Goal: Task Accomplishment & Management: Use online tool/utility

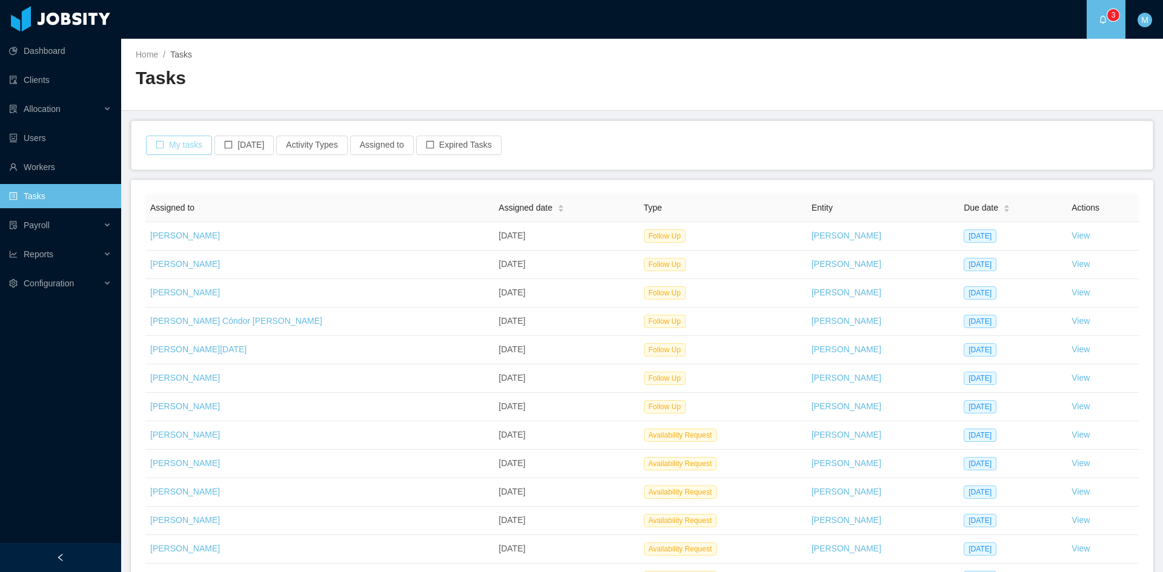
click at [197, 139] on button "My tasks" at bounding box center [179, 145] width 66 height 19
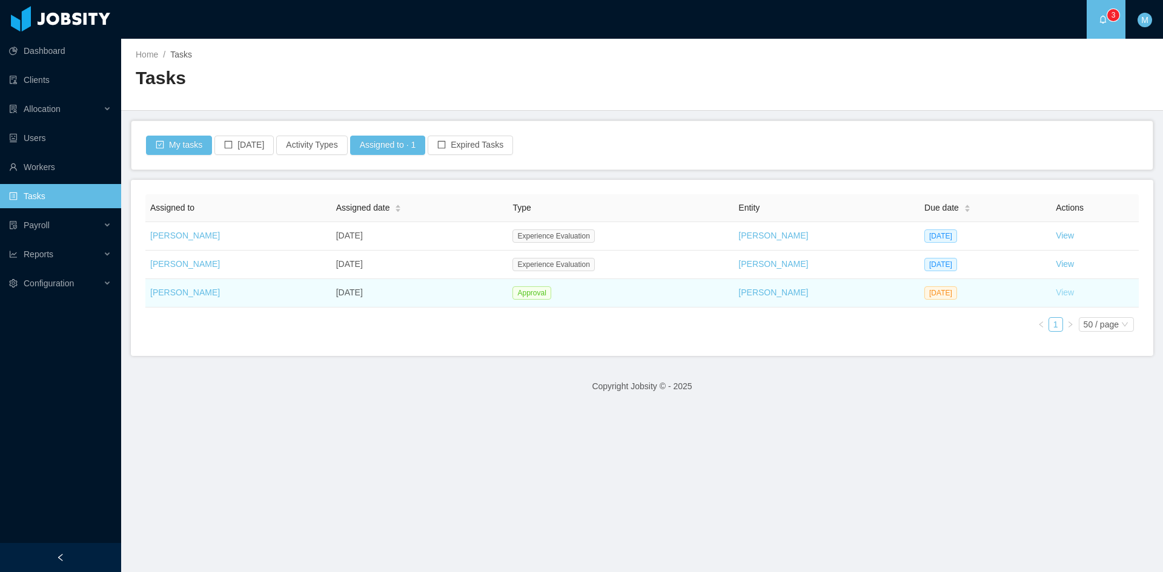
click at [1056, 290] on link "View" at bounding box center [1065, 293] width 18 height 10
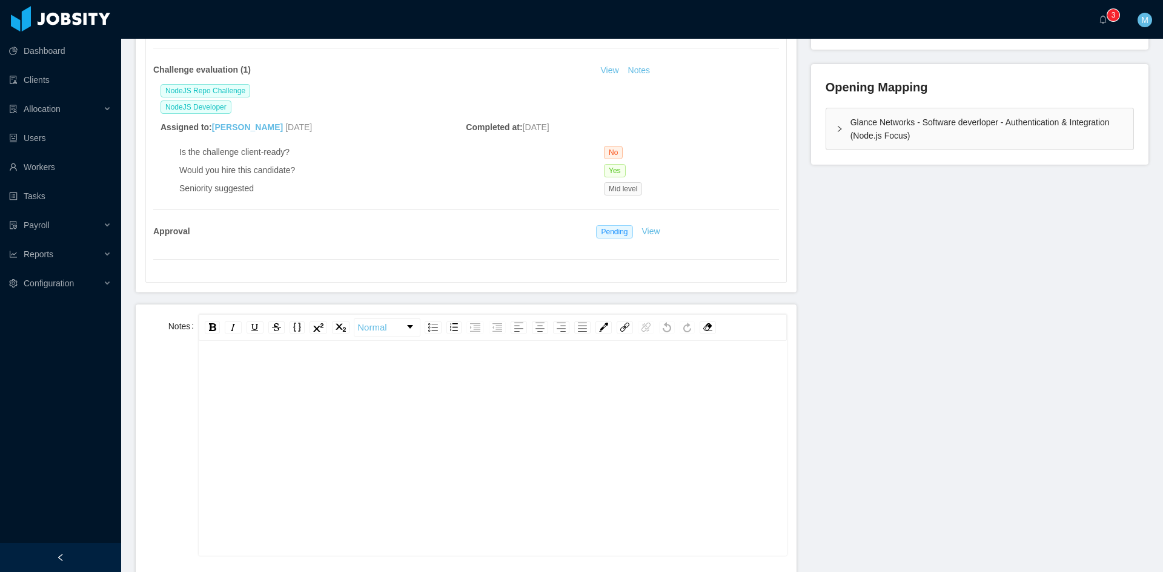
scroll to position [404, 0]
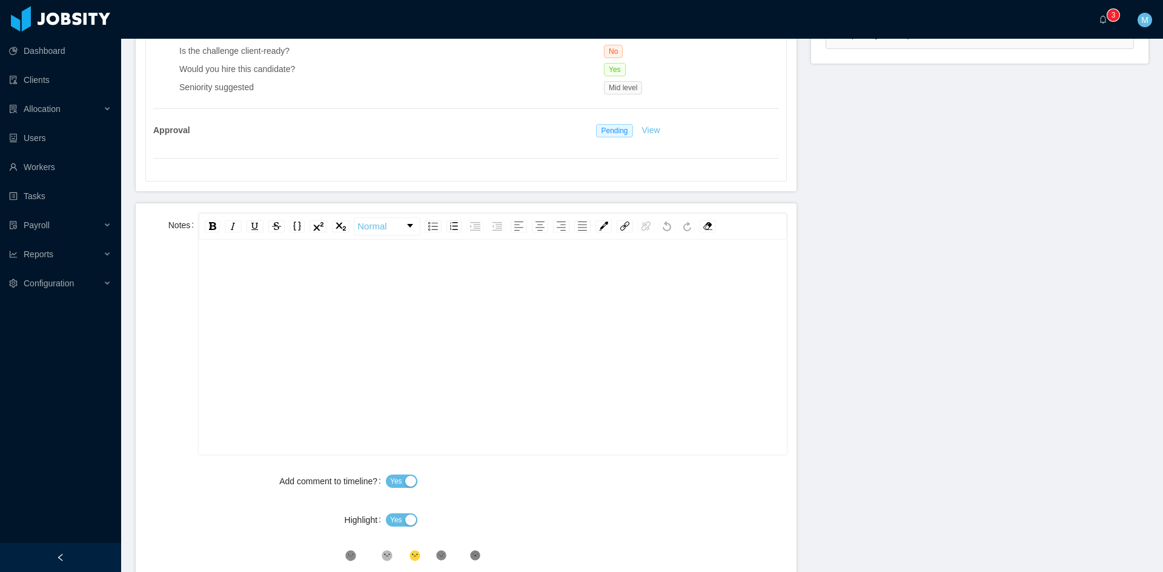
click at [343, 354] on div "rdw-editor" at bounding box center [492, 366] width 569 height 212
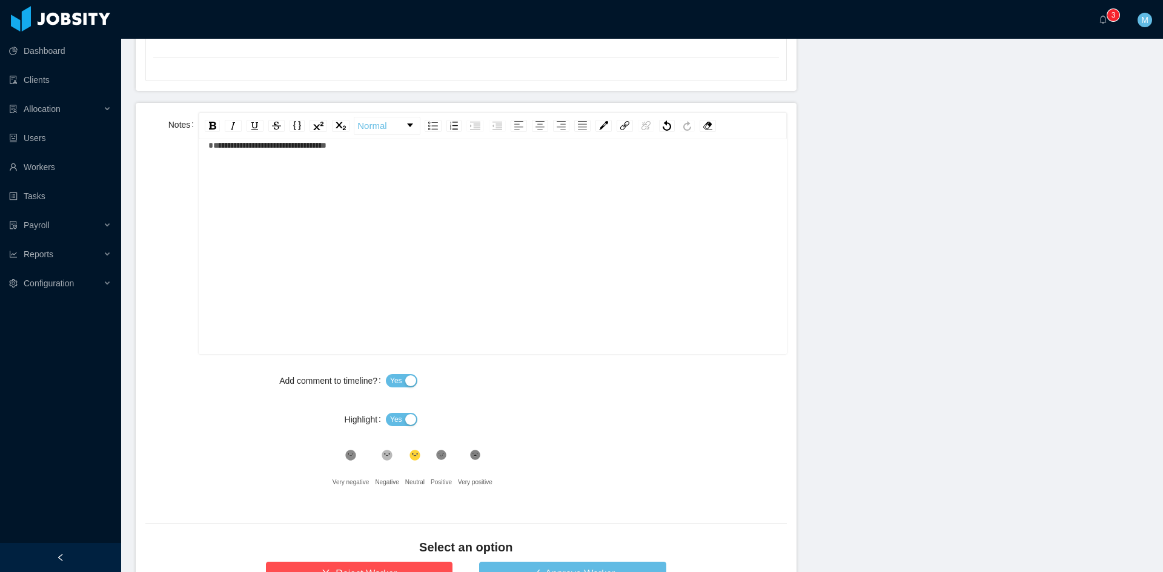
click at [403, 420] on button "Yes" at bounding box center [401, 419] width 31 height 13
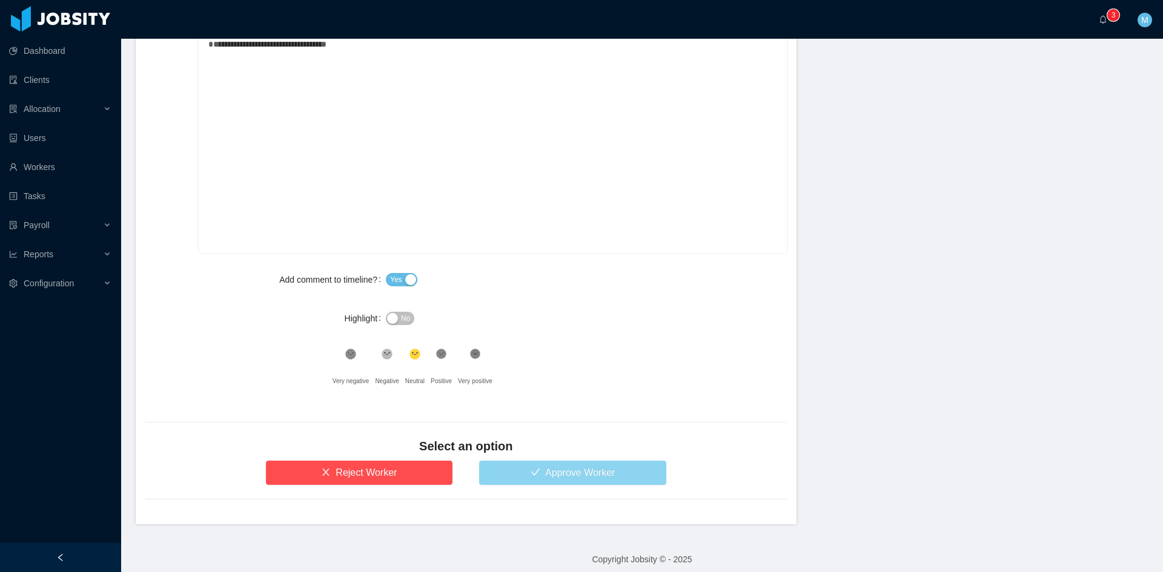
click at [558, 461] on button "Approve Worker" at bounding box center [572, 473] width 187 height 24
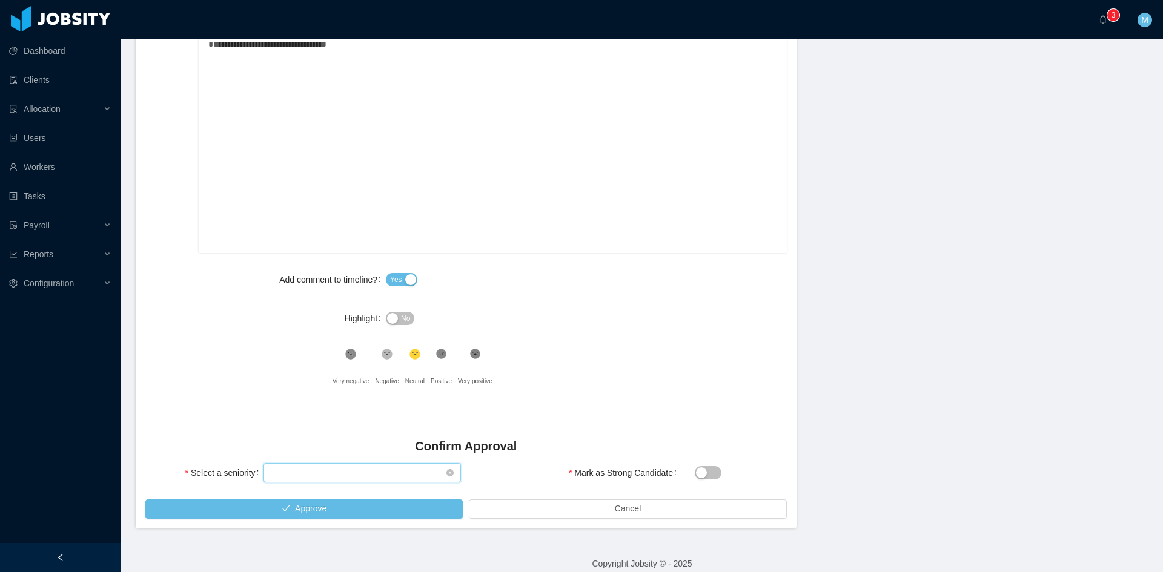
click at [383, 465] on div "Select seniority" at bounding box center [358, 473] width 175 height 18
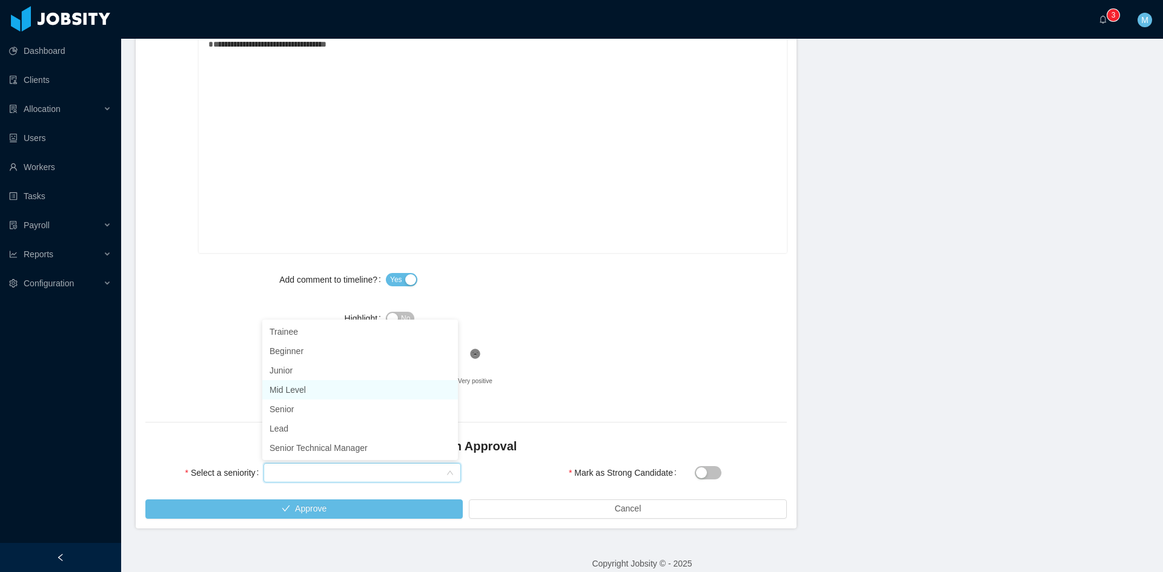
click at [303, 394] on li "Mid Level" at bounding box center [360, 389] width 196 height 19
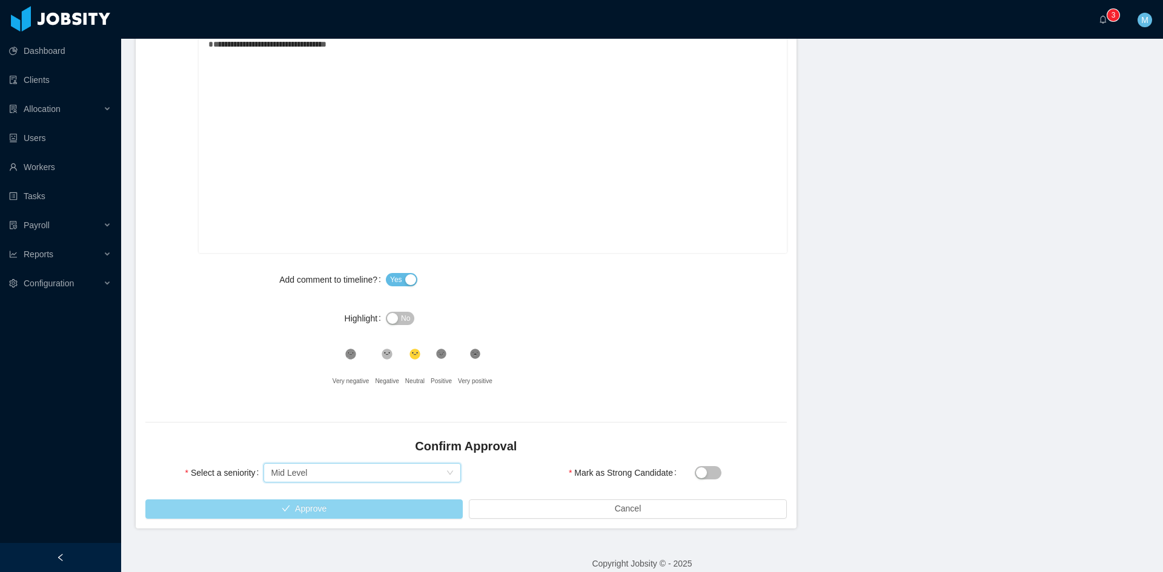
click at [316, 513] on button "Approve" at bounding box center [303, 509] width 317 height 19
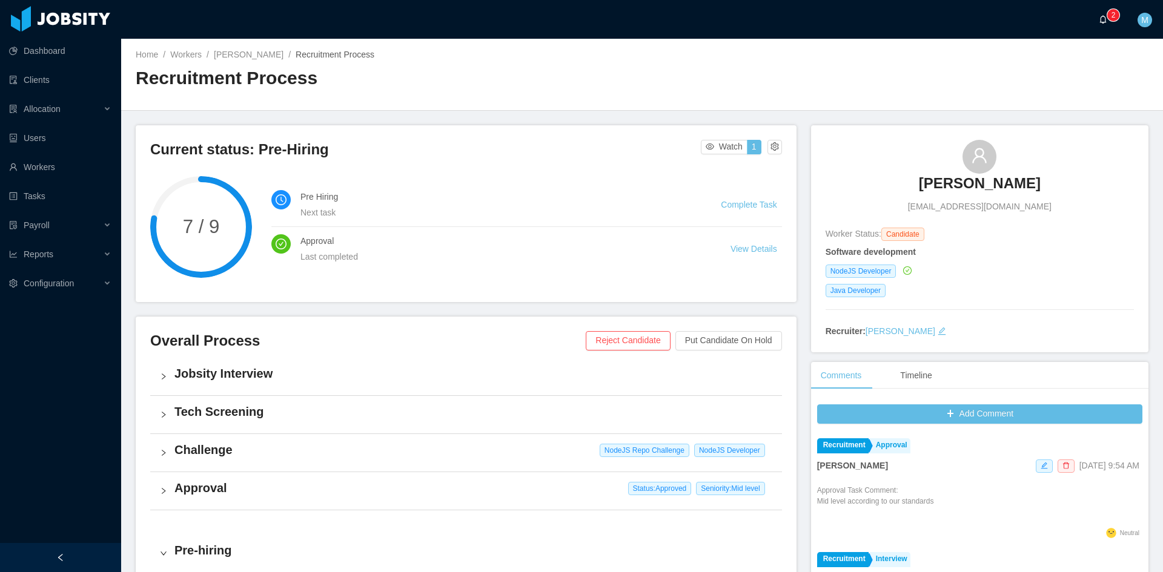
click at [1099, 21] on a=83ded146-cd66-4514-80a8-9a7b1e1b5eb6/Matias%20Marin"] "0 1 2 3 4 5 6 7 8 9 0 1 2 3 4 5 6 7 8 9 0 1 2 3 4 5 6 7 8 9" at bounding box center [1106, 19] width 15 height 39
